Goal: Transaction & Acquisition: Purchase product/service

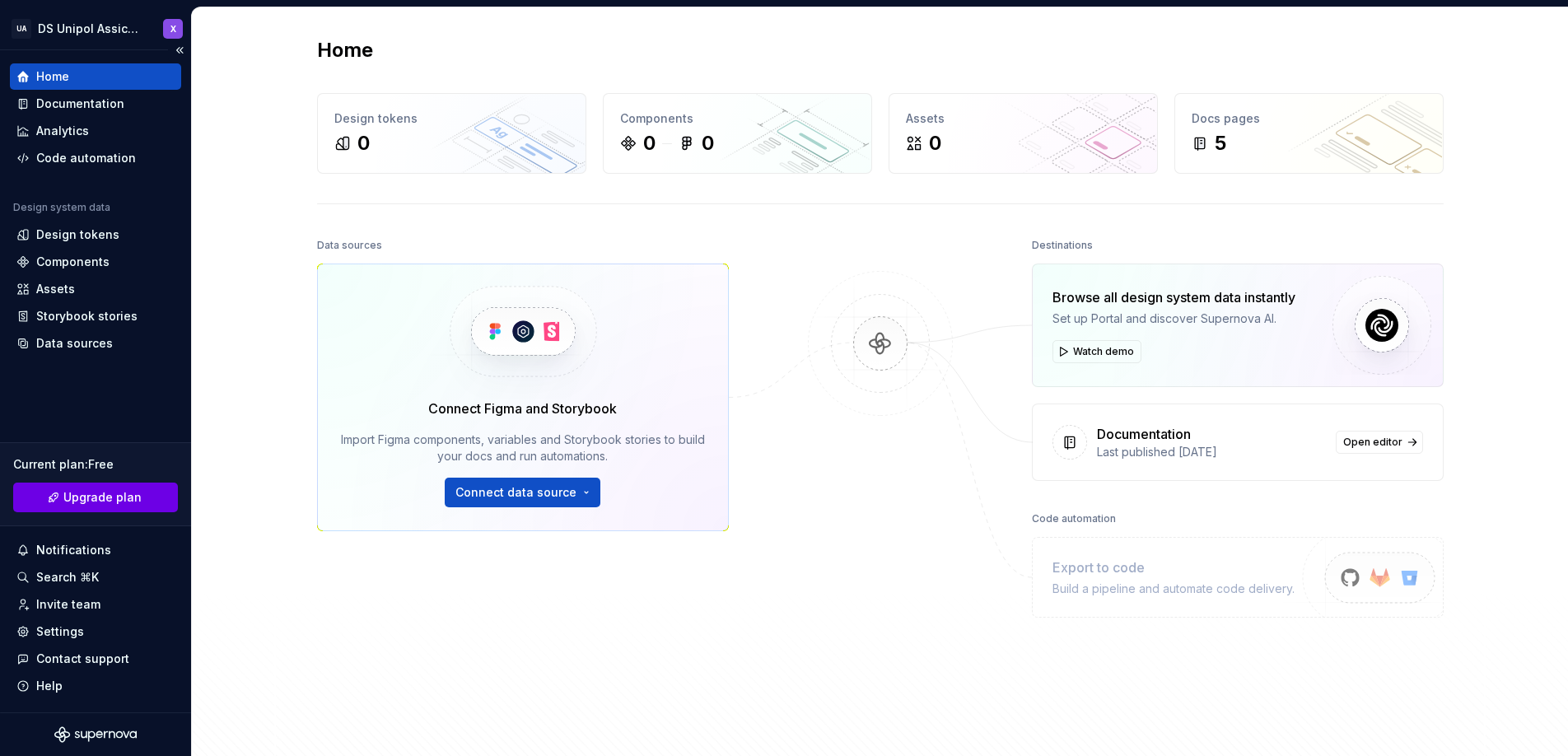
click at [123, 494] on span "Upgrade plan" at bounding box center [102, 497] width 78 height 16
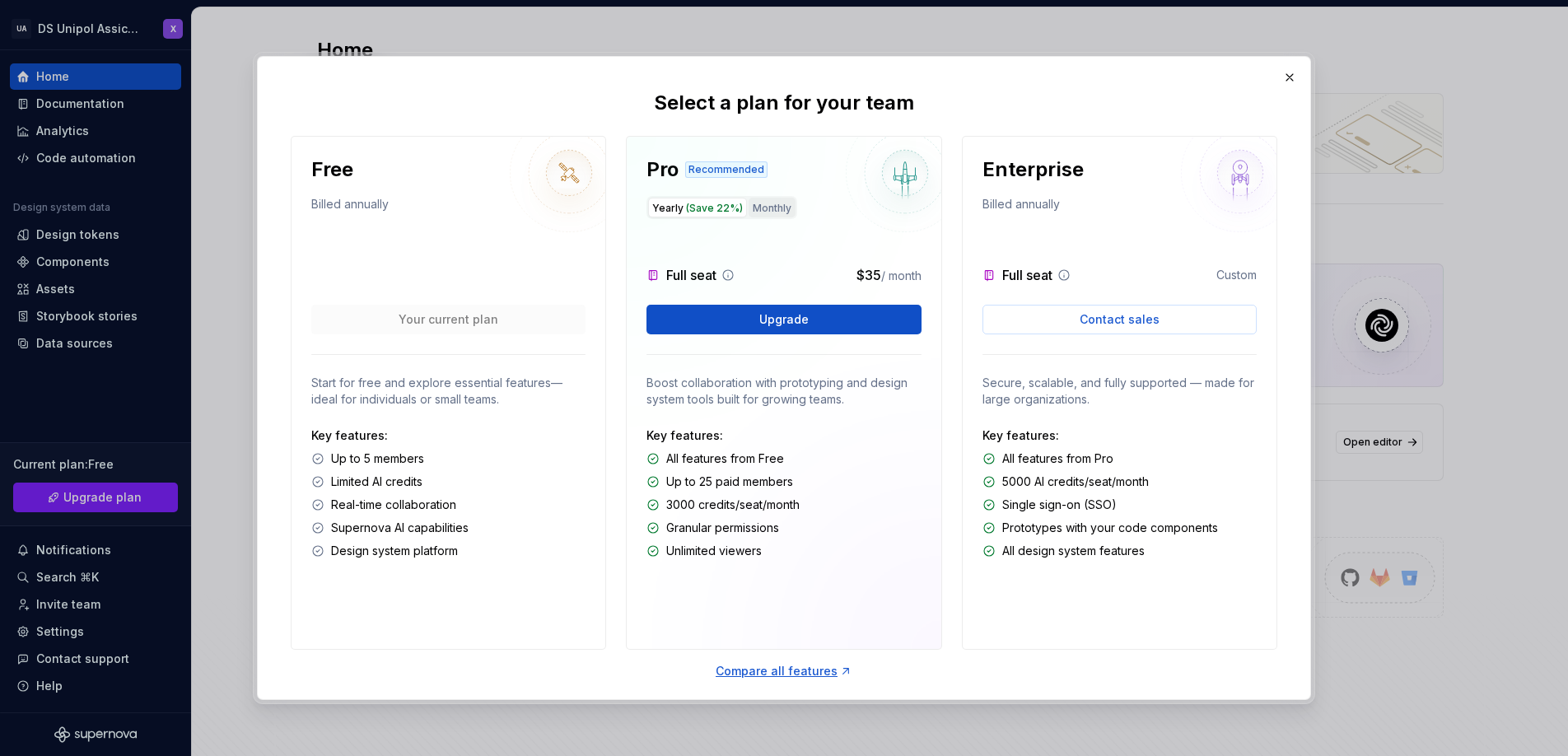
click at [763, 210] on button "Monthly" at bounding box center [771, 208] width 47 height 19
click at [713, 202] on span "(Save 22%)" at bounding box center [714, 208] width 57 height 13
click at [778, 204] on button "Monthly" at bounding box center [771, 208] width 47 height 19
click at [831, 316] on button "Upgrade" at bounding box center [783, 320] width 274 height 30
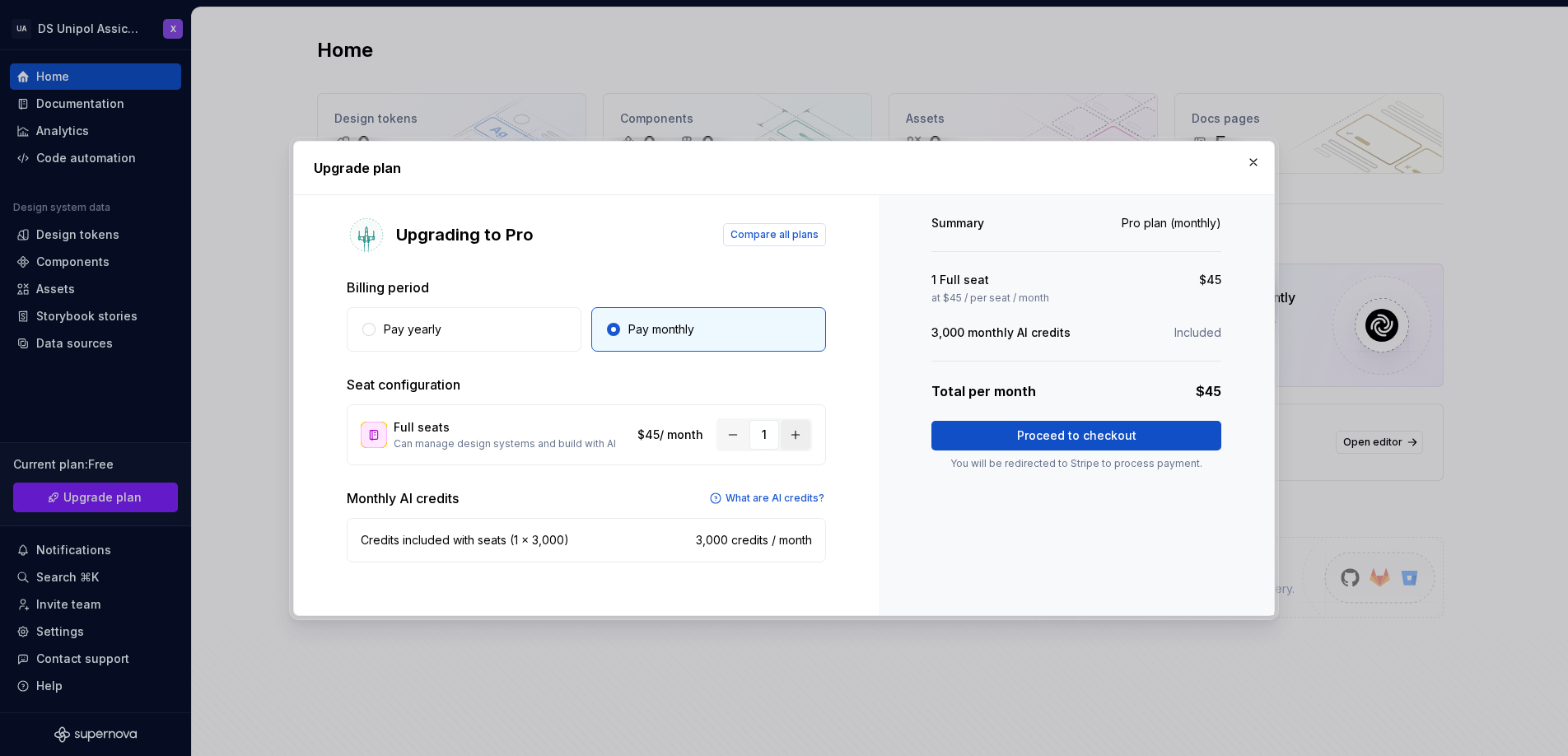
click at [795, 434] on button "button" at bounding box center [795, 434] width 30 height 30
click at [735, 432] on button "button" at bounding box center [733, 434] width 30 height 30
click at [1091, 435] on span "Proceed to checkout" at bounding box center [1077, 435] width 120 height 16
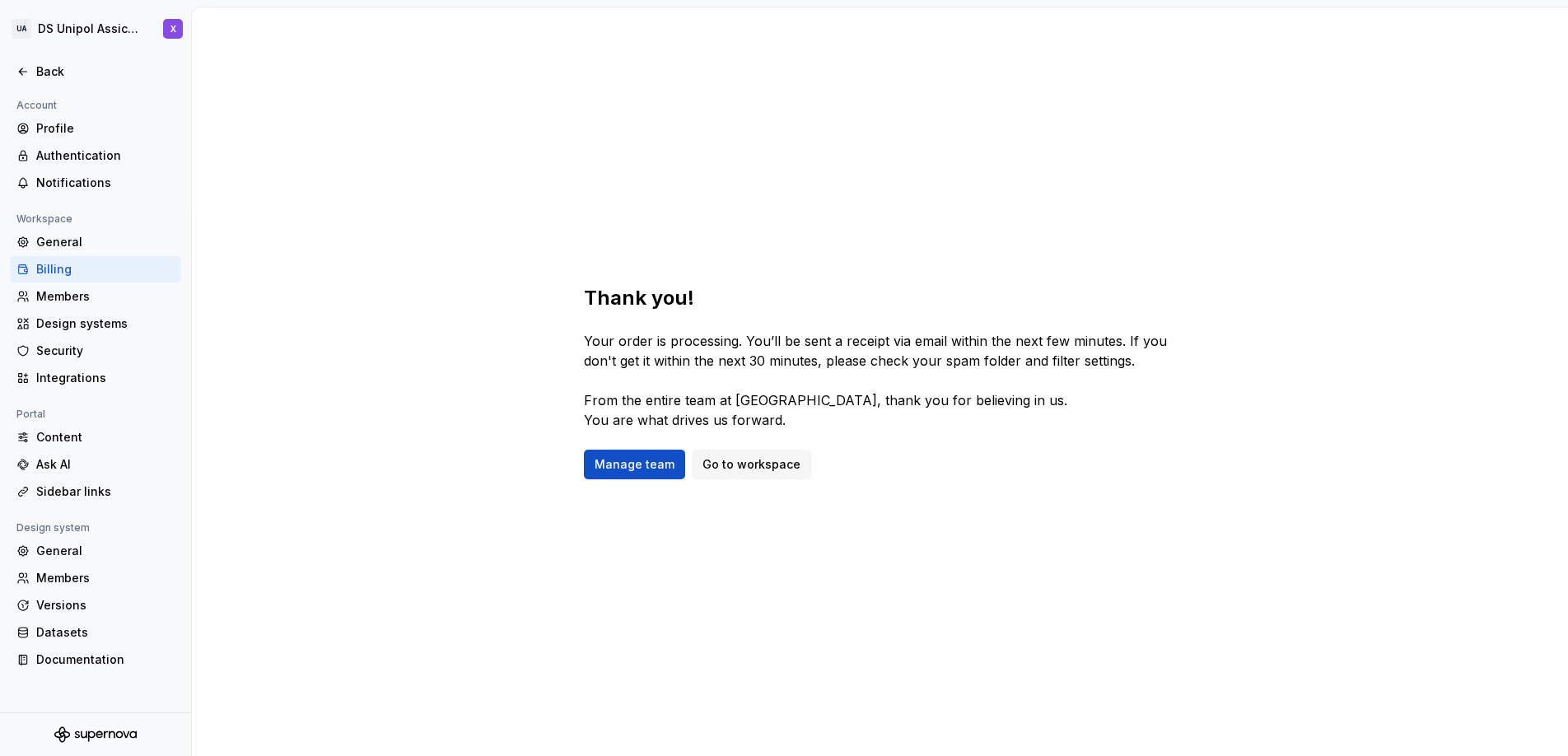
click at [878, 217] on div "Thank you! Your order is processing. You’ll be sent a receipt via email within …" at bounding box center [880, 381] width 1376 height 748
click at [658, 465] on span "Manage team" at bounding box center [634, 463] width 80 height 16
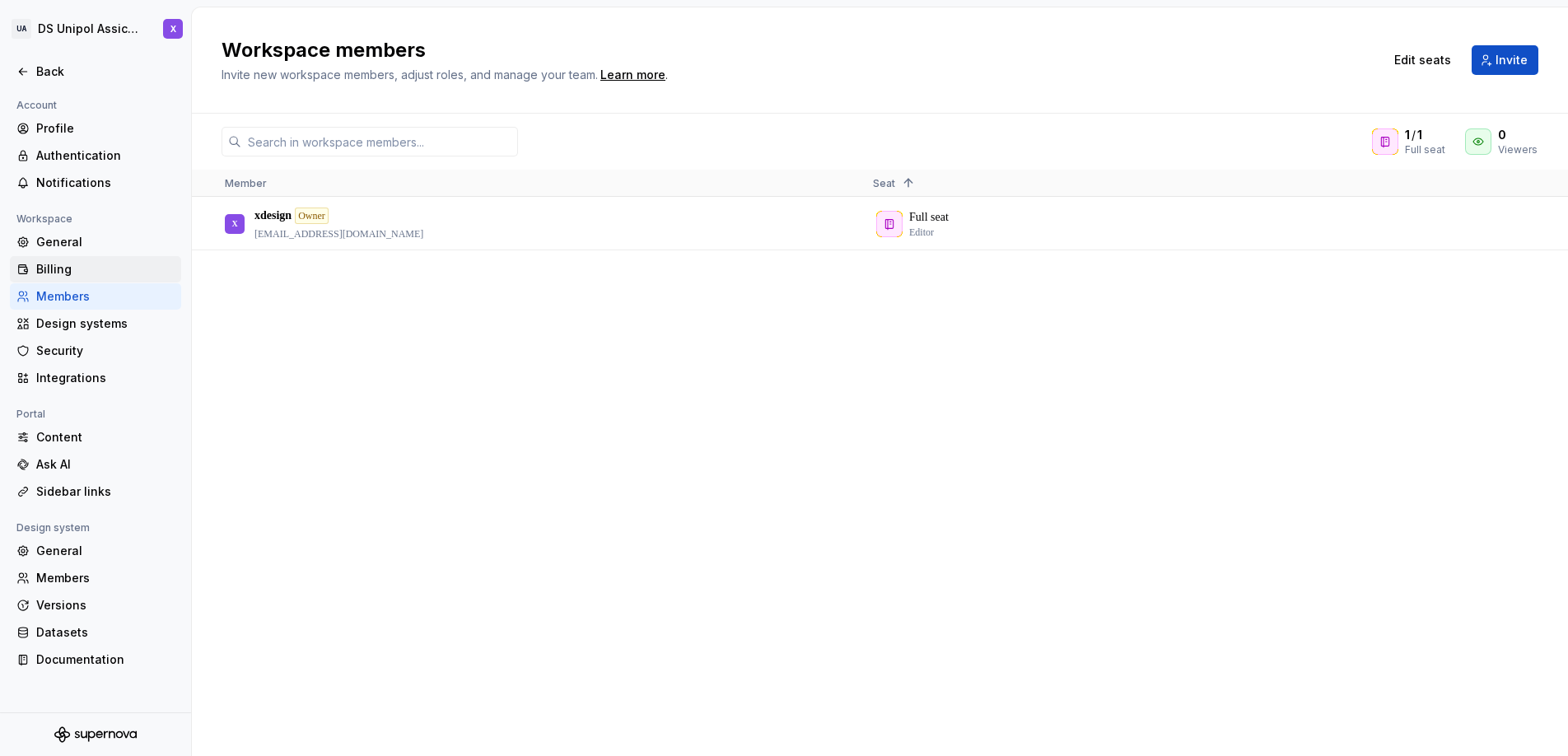
click at [71, 278] on div "Billing" at bounding box center [95, 268] width 171 height 26
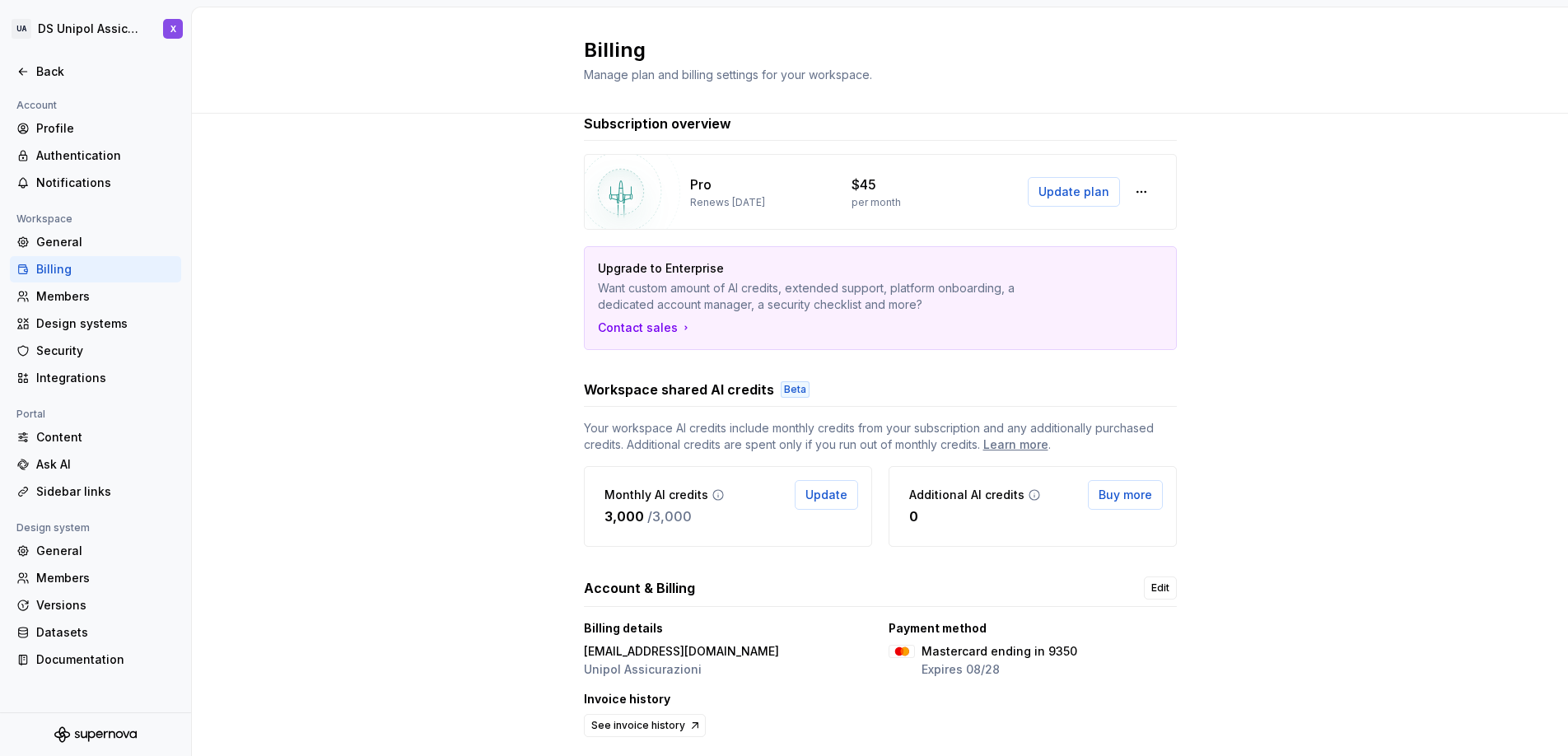
scroll to position [76, 0]
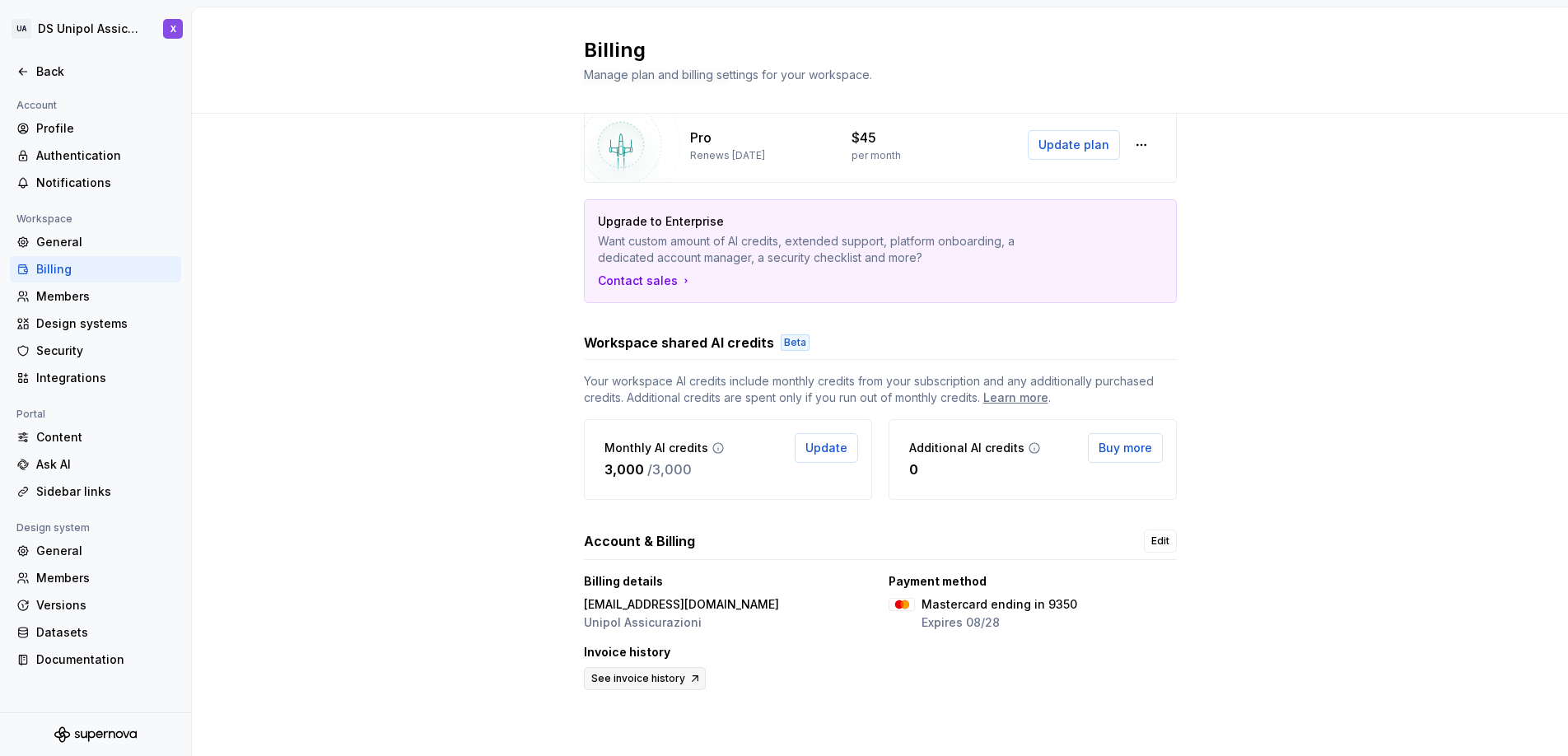
click at [651, 685] on span "See invoice history" at bounding box center [637, 679] width 94 height 14
